Goal: Task Accomplishment & Management: Use online tool/utility

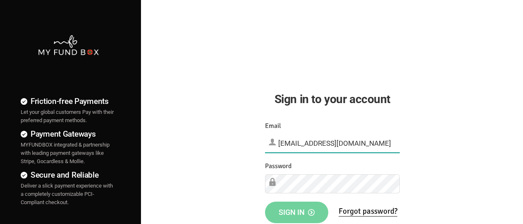
type input "[EMAIL_ADDRESS][DOMAIN_NAME]"
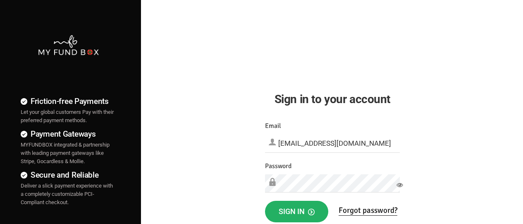
click at [296, 211] on span "Sign in" at bounding box center [297, 211] width 36 height 9
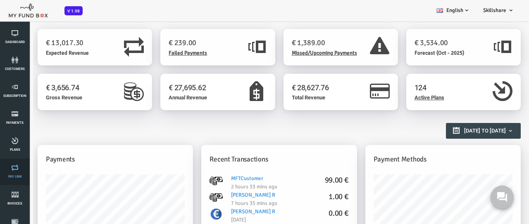
click at [15, 172] on link "Pay Link" at bounding box center [14, 171] width 25 height 26
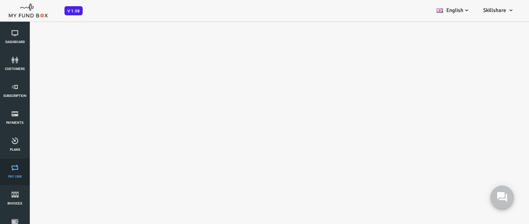
select select "100"
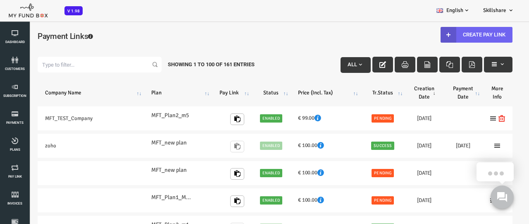
click at [454, 34] on link "Create Pay Link" at bounding box center [456, 35] width 72 height 16
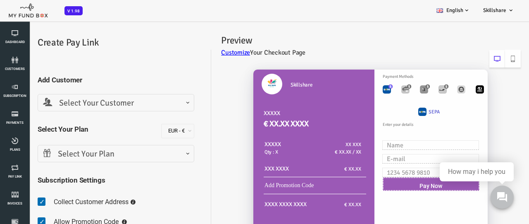
click at [94, 103] on span "Select Your Customer" at bounding box center [95, 103] width 146 height 13
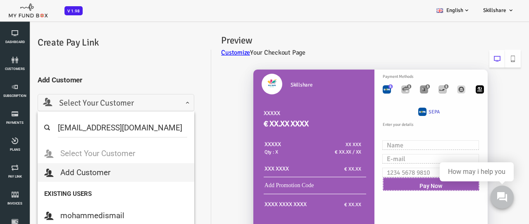
select select "[EMAIL_ADDRESS][DOMAIN_NAME]"
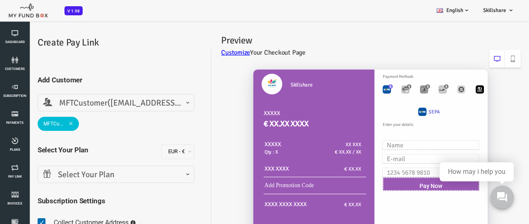
click at [94, 174] on span "Select Your Plan" at bounding box center [95, 174] width 146 height 13
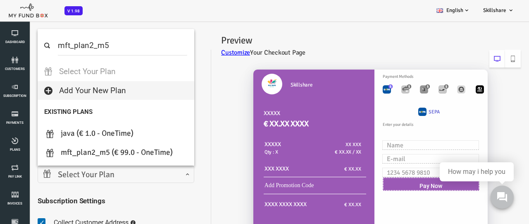
select select "MFT_Plan2_m5"
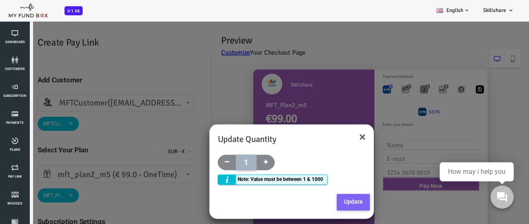
click at [332, 201] on button "Update" at bounding box center [332, 202] width 33 height 17
